Goal: Task Accomplishment & Management: Use online tool/utility

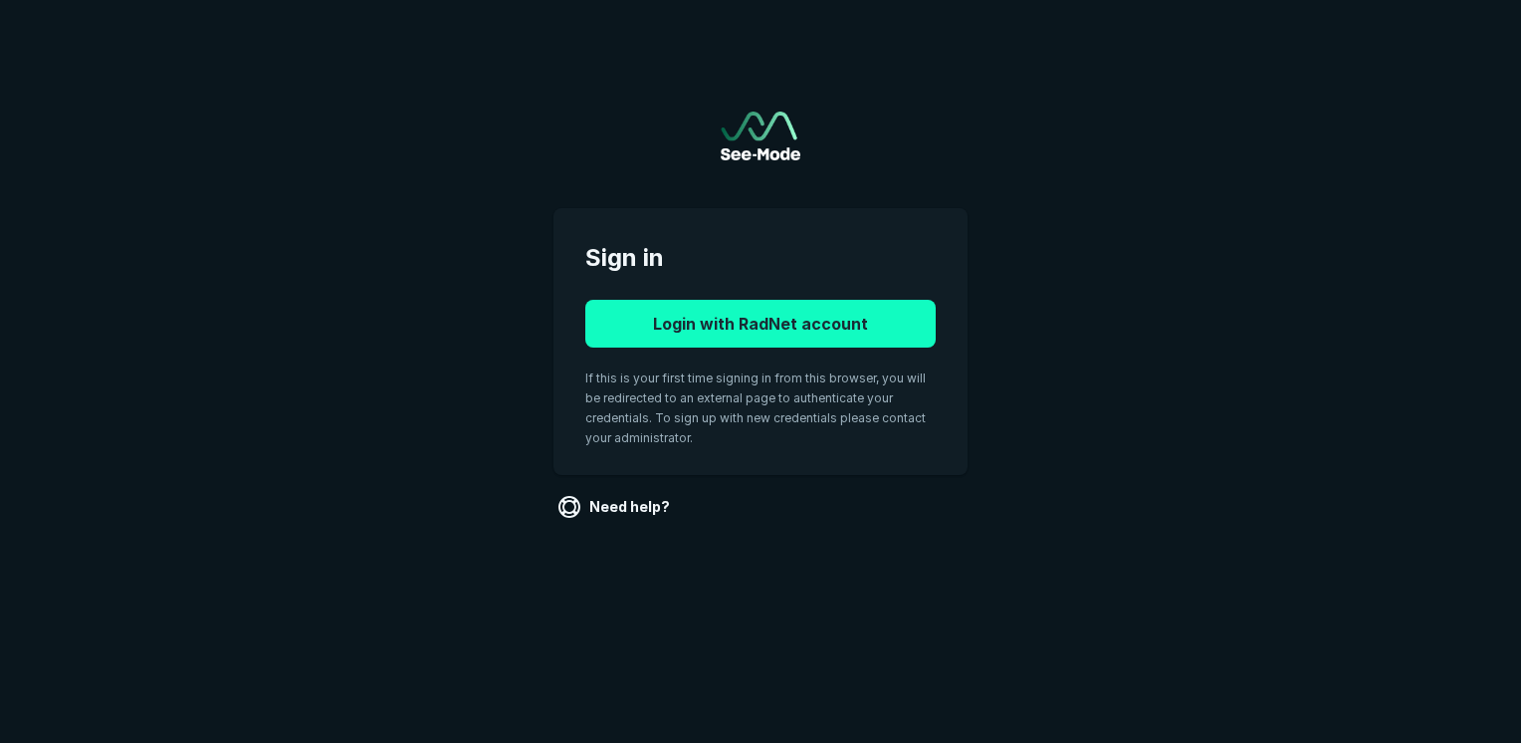
click at [772, 330] on button "Login with RadNet account" at bounding box center [760, 324] width 350 height 48
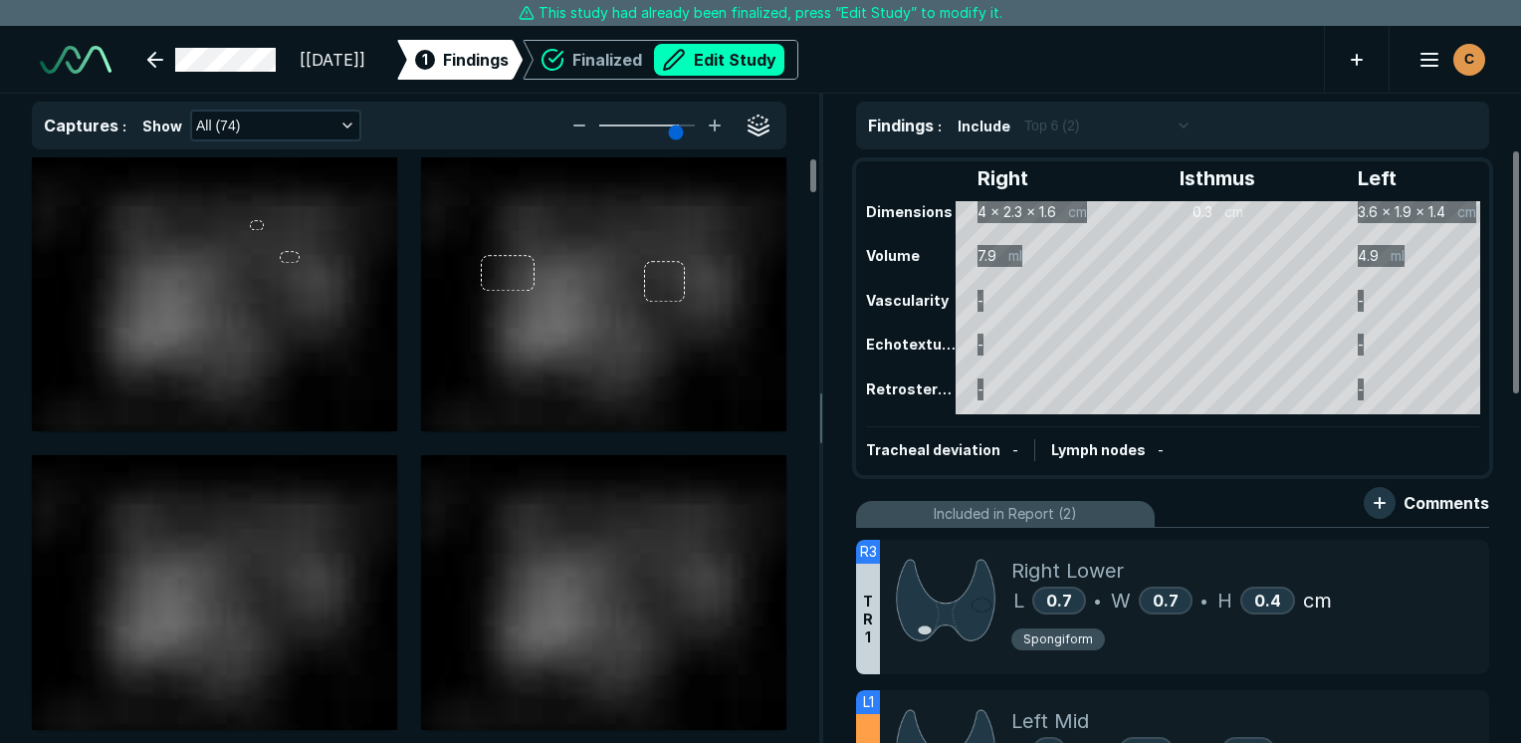
scroll to position [5439, 9404]
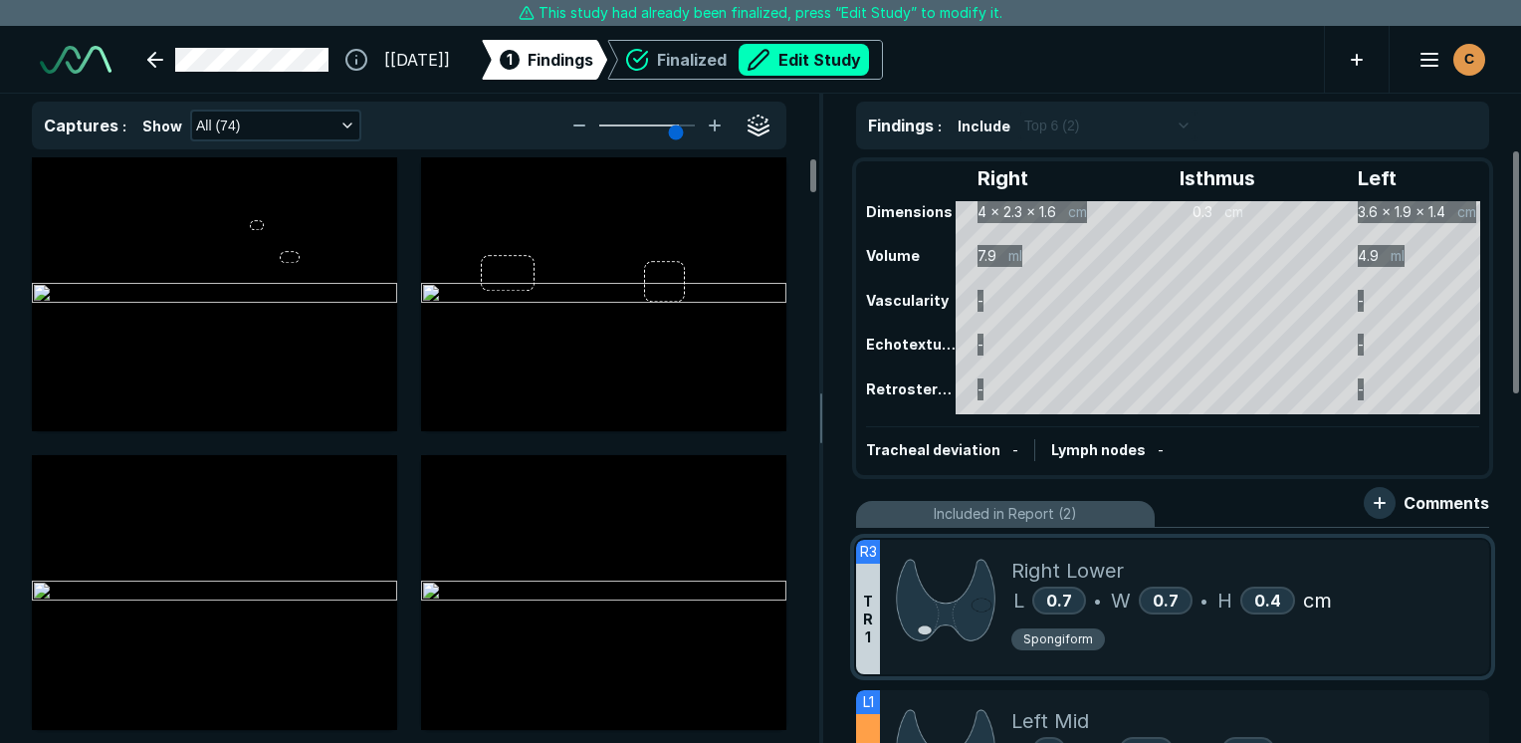
click at [1428, 589] on div "L 0.7 • W 0.7 • H 0.4 cm" at bounding box center [1243, 600] width 462 height 30
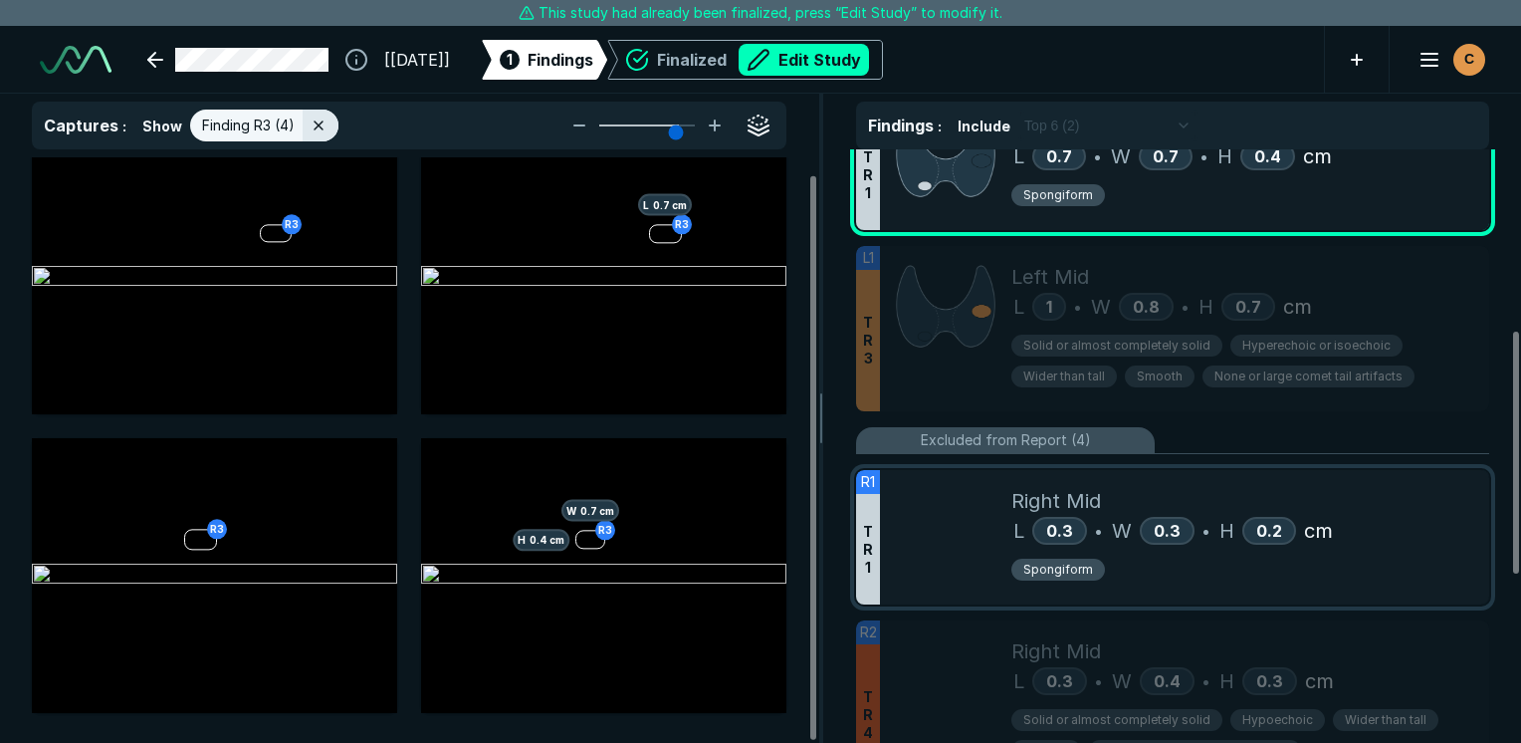
scroll to position [498, 0]
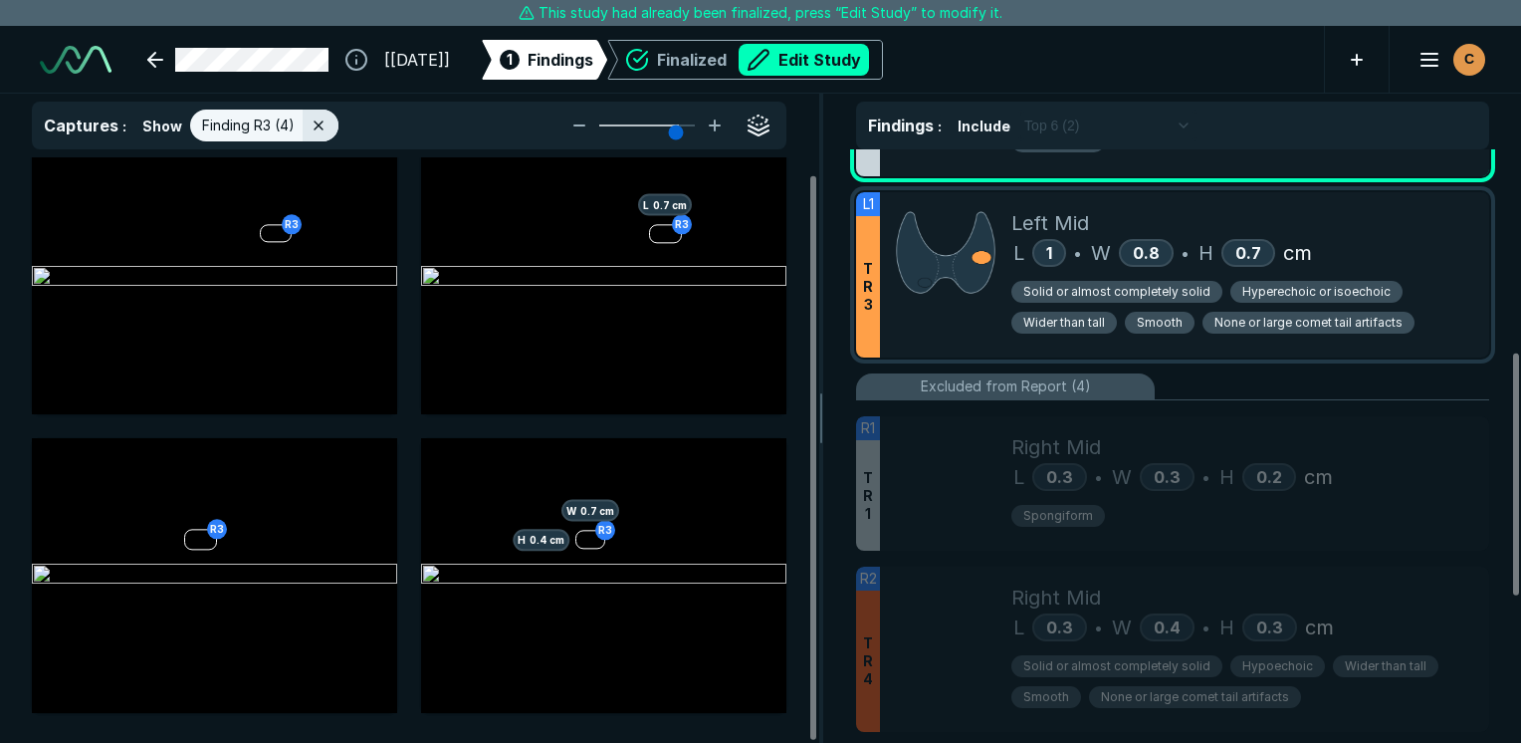
click at [945, 326] on div at bounding box center [945, 274] width 131 height 165
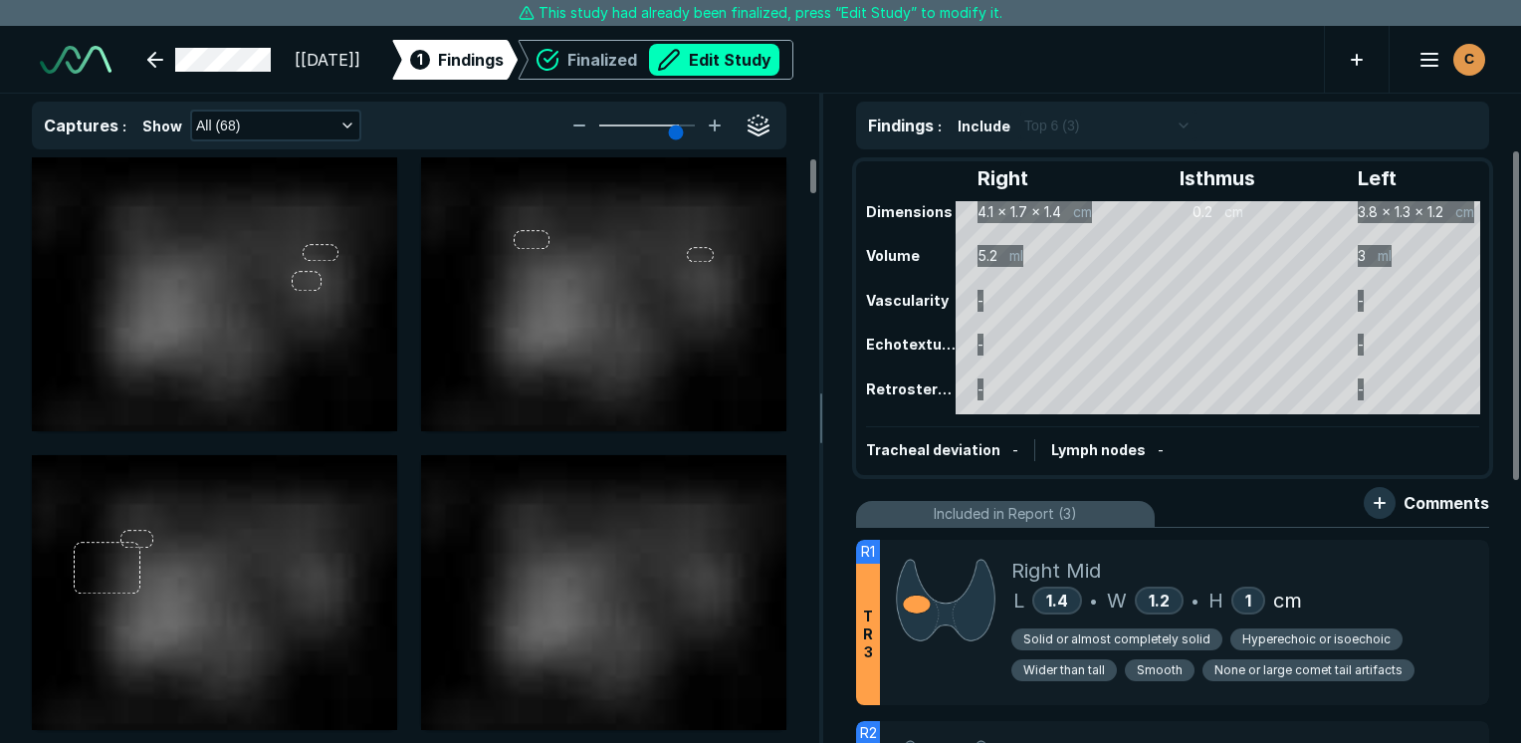
scroll to position [5439, 9404]
